Goal: Task Accomplishment & Management: Complete application form

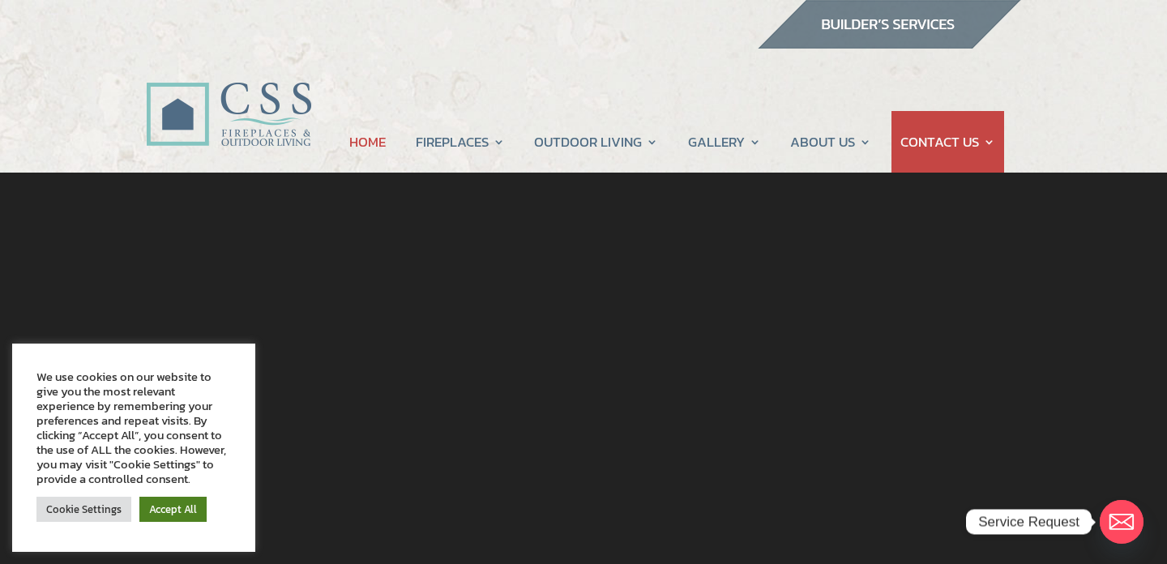
click at [161, 507] on link "Accept All" at bounding box center [172, 509] width 67 height 25
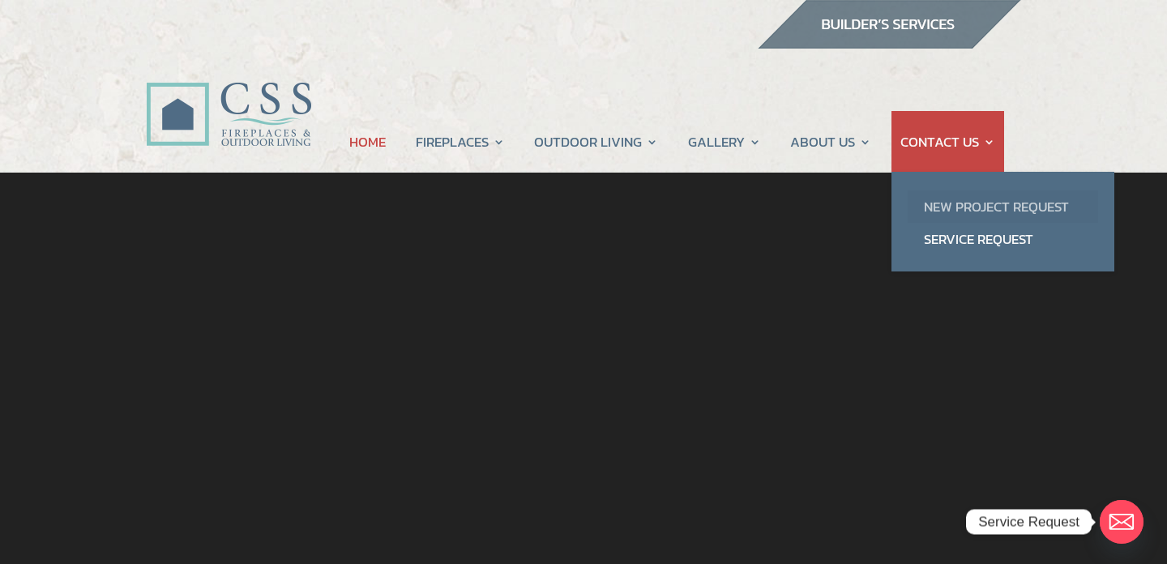
click at [948, 205] on link "New Project Request" at bounding box center [1003, 206] width 190 height 32
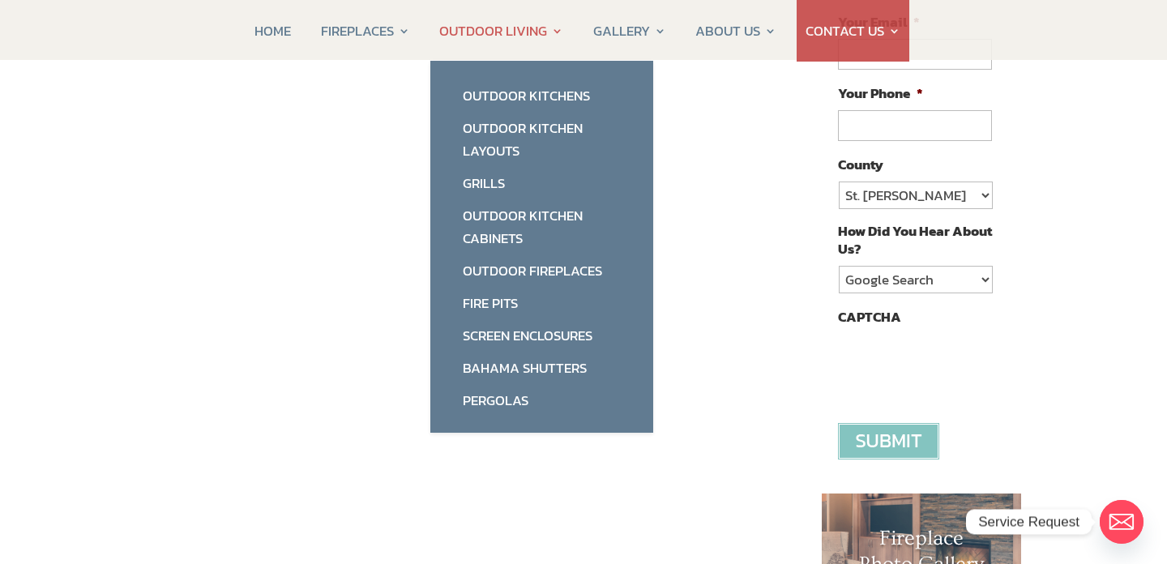
scroll to position [367, 0]
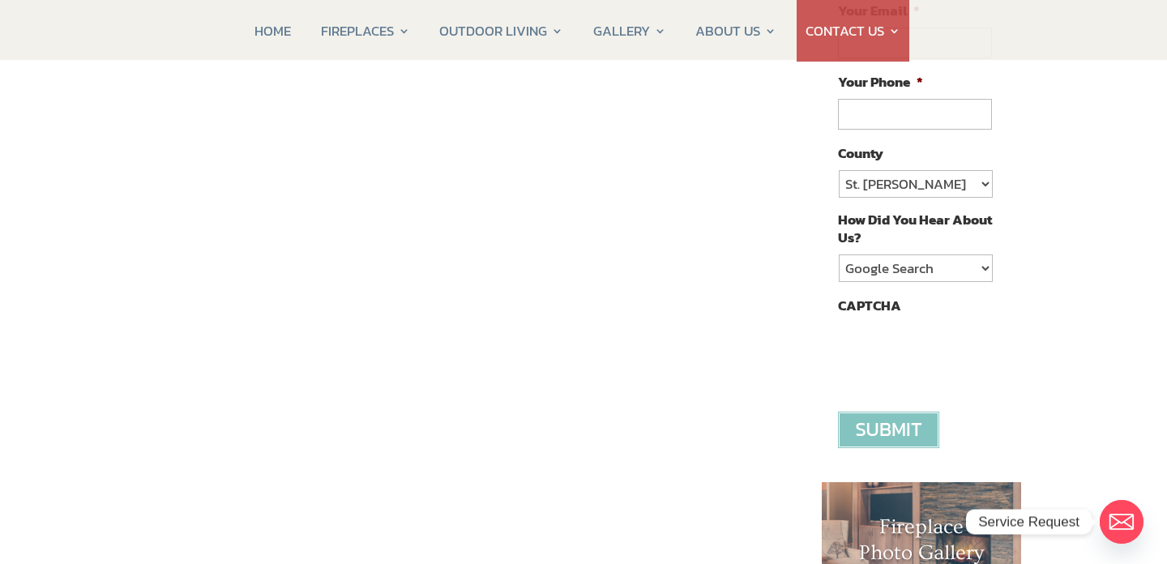
click at [141, 403] on div "Contact CSS Fireplaces & Outdoor Living (New company created by the owners of C…" at bounding box center [583, 455] width 1167 height 1299
click at [743, 281] on div "Contact CSS Fireplaces & Outdoor Living (New company created by the owners of C…" at bounding box center [471, 365] width 650 height 997
click at [166, 457] on div "Contact CSS Fireplaces & Outdoor Living (New company created by the owners of C…" at bounding box center [471, 365] width 650 height 997
click at [152, 434] on div "Contact CSS Fireplaces & Outdoor Living (New company created by the owners of C…" at bounding box center [471, 365] width 650 height 997
click at [188, 528] on div "Contact CSS Fireplaces & Outdoor Living (New company created by the owners of C…" at bounding box center [471, 365] width 650 height 997
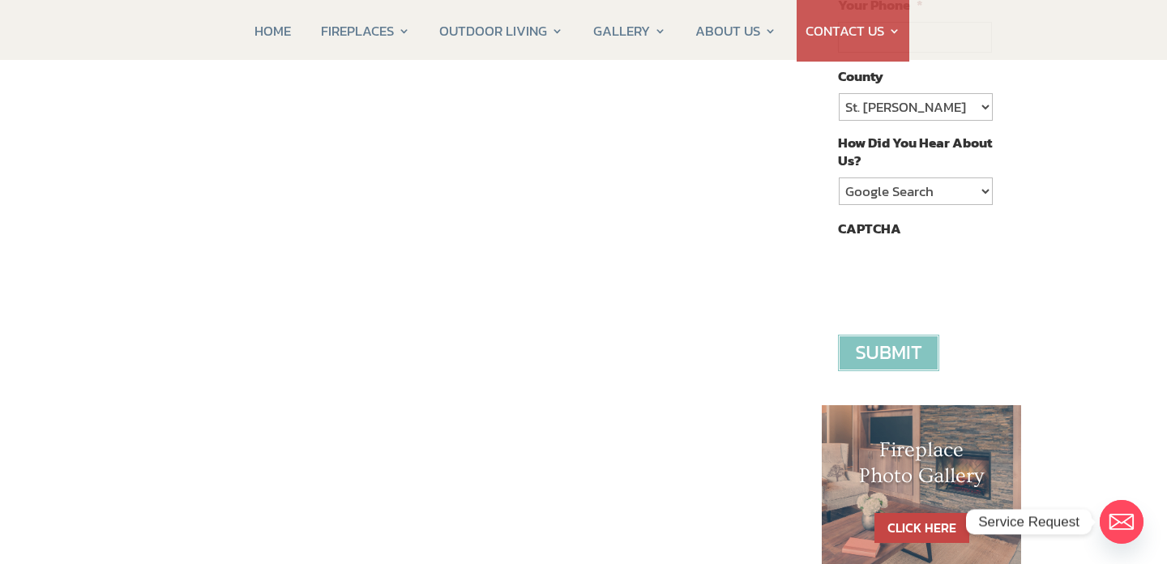
scroll to position [442, 0]
